Goal: Check status: Check status

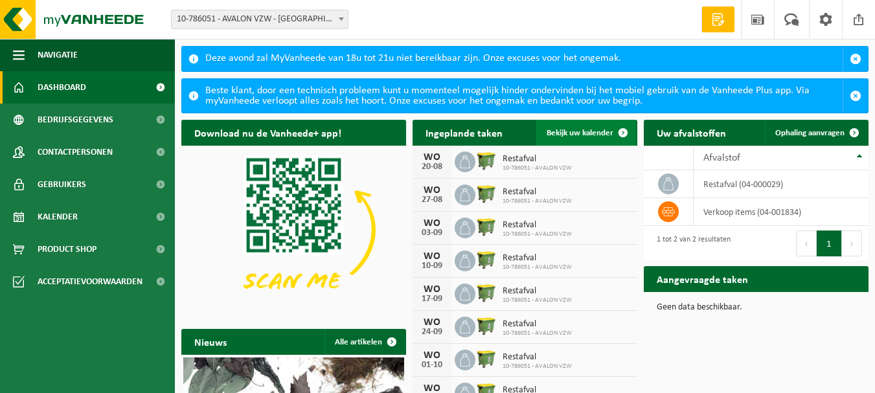
click at [584, 133] on span "Bekijk uw kalender" at bounding box center [579, 133] width 67 height 8
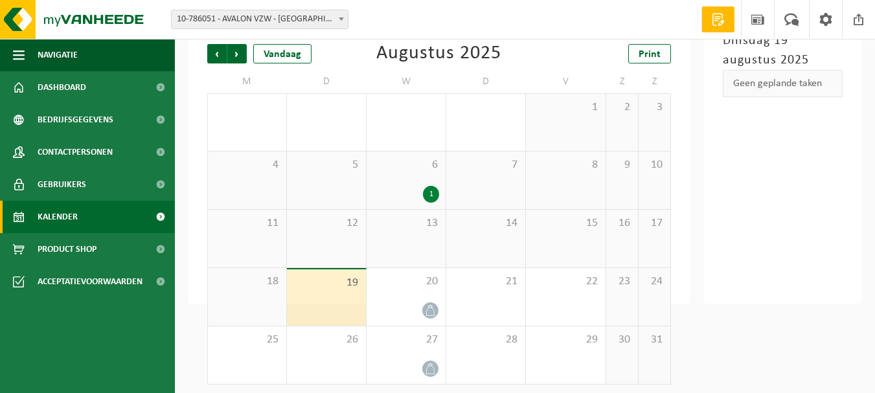
scroll to position [87, 0]
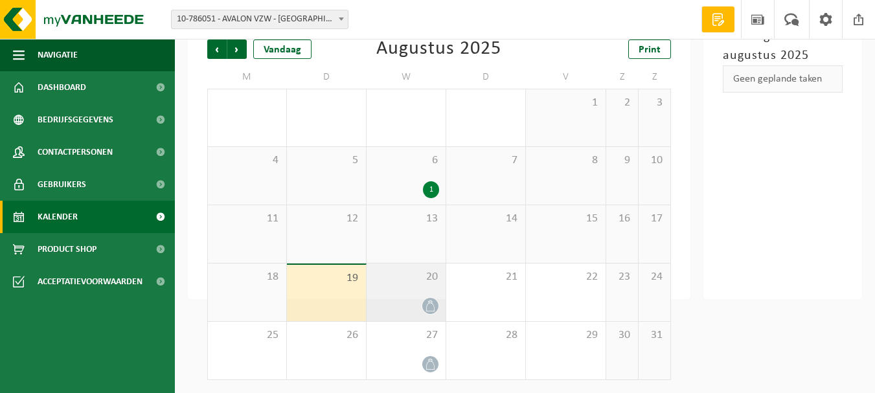
click at [407, 299] on div at bounding box center [406, 305] width 66 height 17
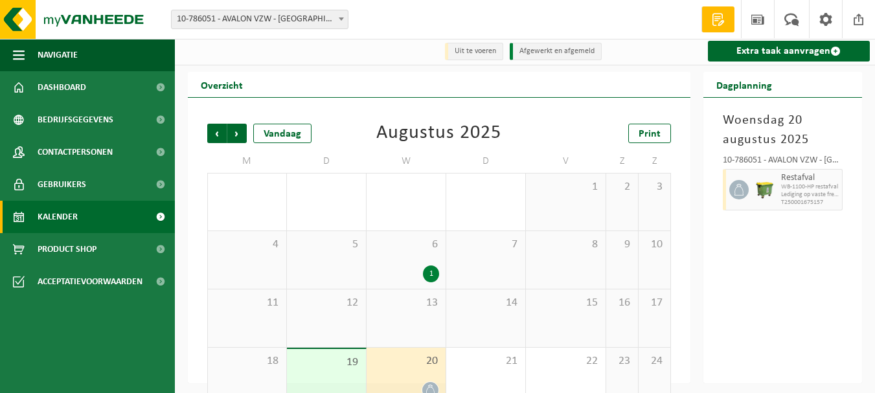
scroll to position [0, 0]
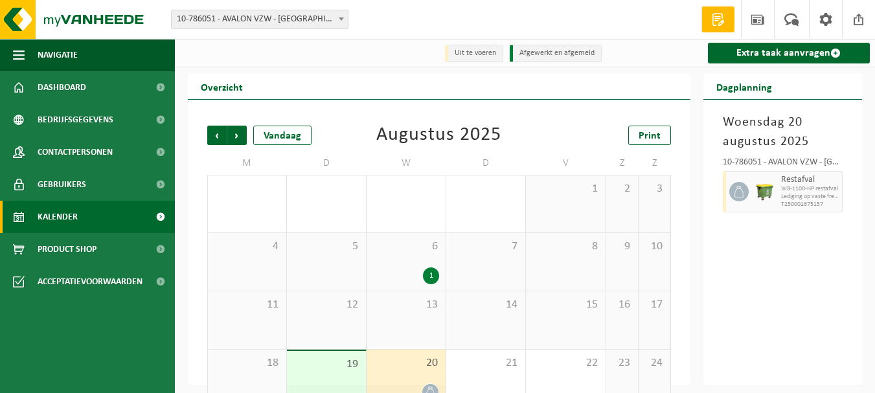
click at [131, 217] on link "Kalender" at bounding box center [87, 217] width 175 height 32
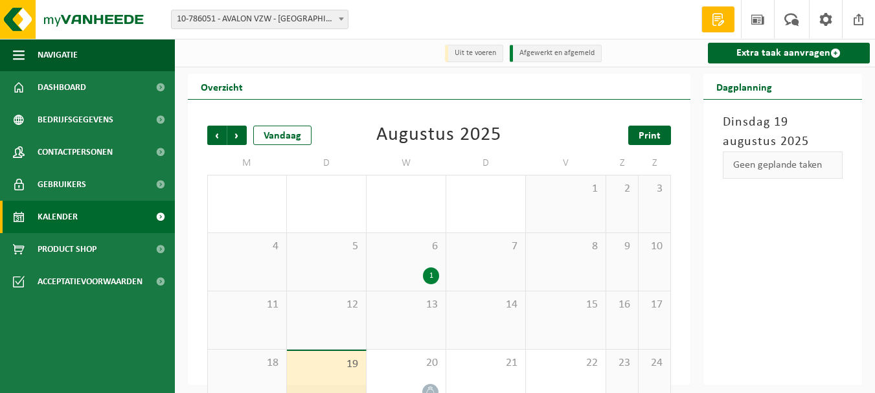
click at [660, 139] on span "Print" at bounding box center [649, 136] width 22 height 10
